Goal: Information Seeking & Learning: Learn about a topic

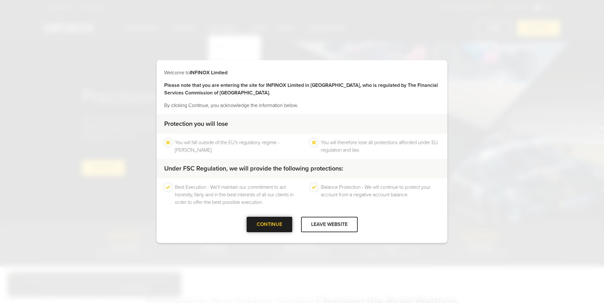
click at [278, 226] on div "CONTINUE" at bounding box center [270, 224] width 46 height 15
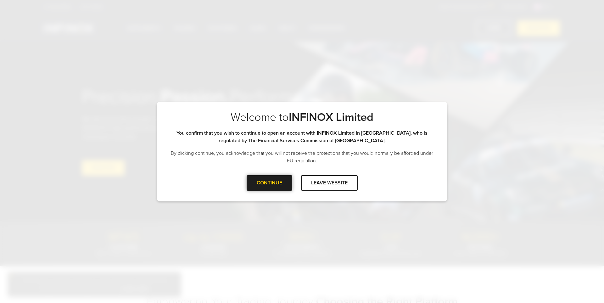
click at [271, 184] on div "CONTINUE" at bounding box center [270, 182] width 46 height 15
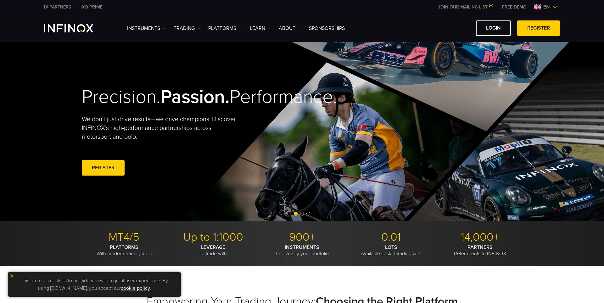
click at [13, 277] on img at bounding box center [11, 276] width 4 height 4
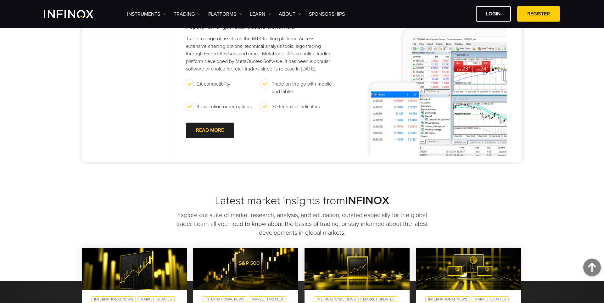
scroll to position [296, 0]
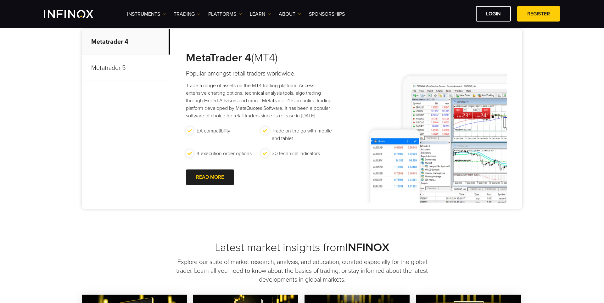
click at [113, 68] on p "Metatrader 5" at bounding box center [126, 68] width 88 height 26
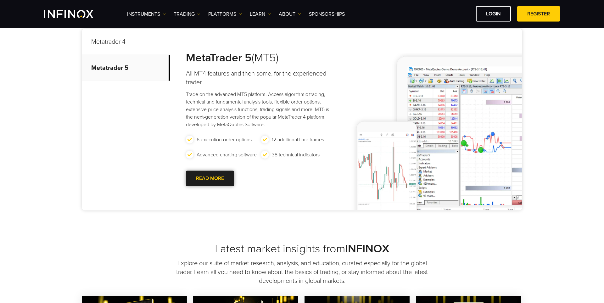
click at [210, 179] on div at bounding box center [210, 179] width 0 height 0
